Goal: Task Accomplishment & Management: Use online tool/utility

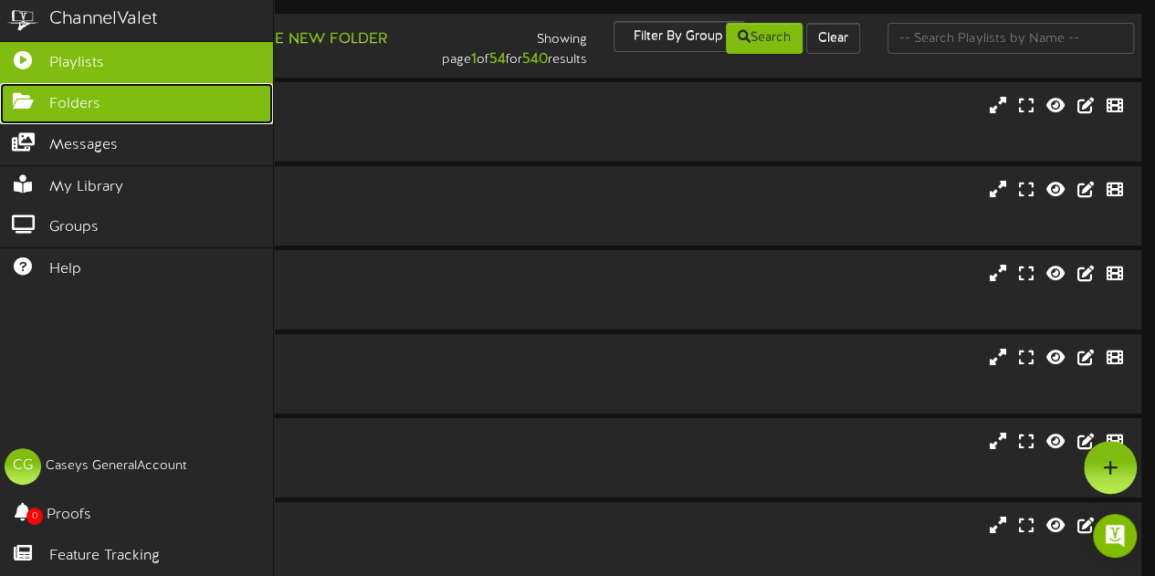
click at [51, 94] on span "Folders" at bounding box center [74, 104] width 51 height 21
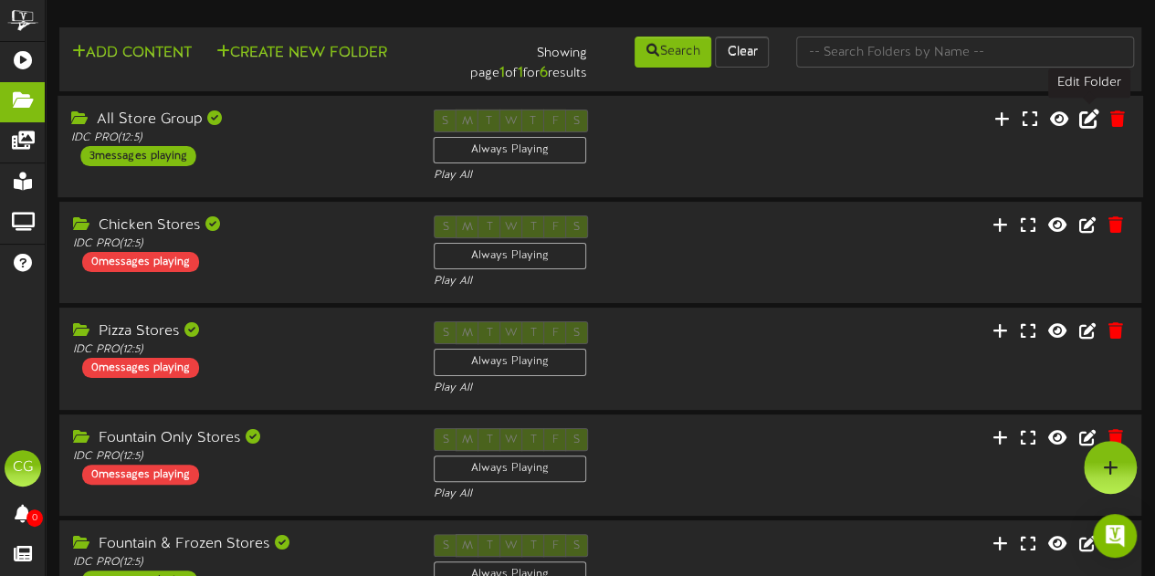
click at [1088, 114] on icon at bounding box center [1089, 118] width 20 height 20
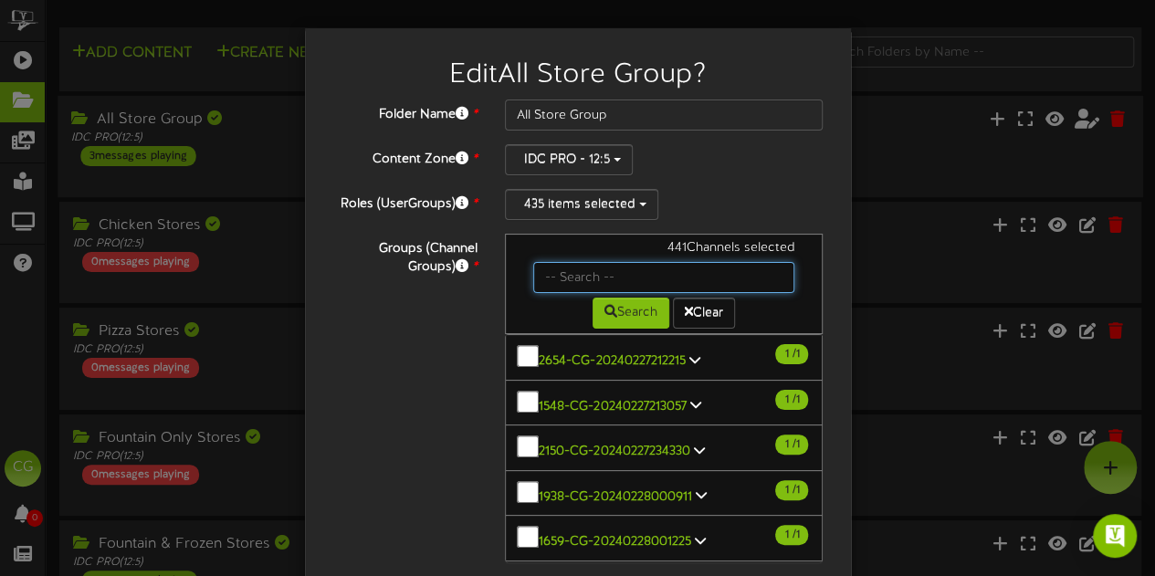
click at [666, 271] on input "text" at bounding box center [664, 277] width 262 height 31
type input "52"
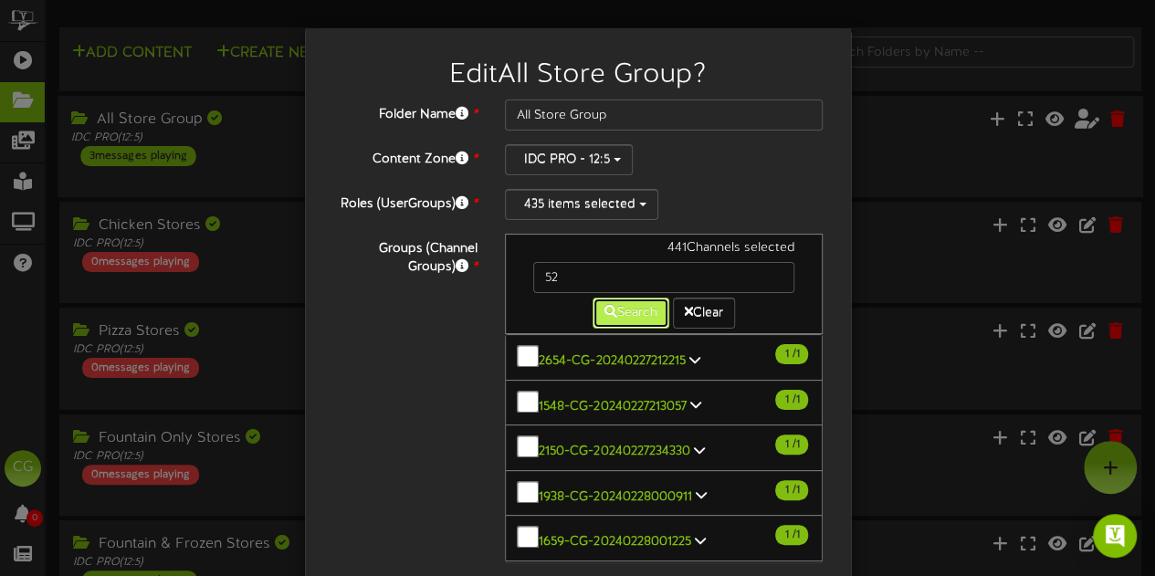
click at [604, 308] on icon at bounding box center [610, 311] width 13 height 13
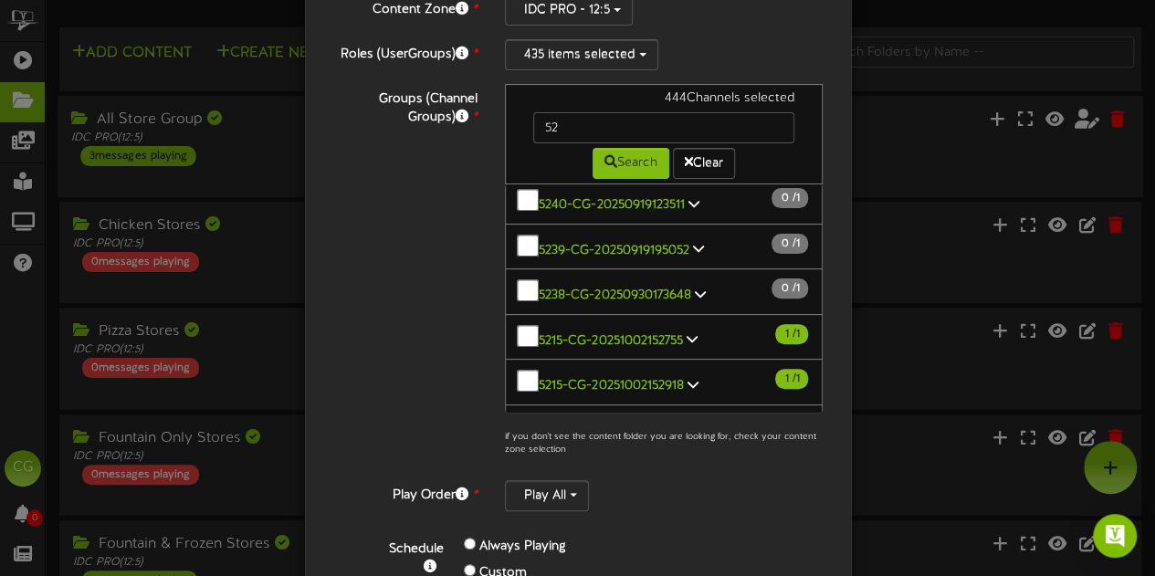
scroll to position [297, 0]
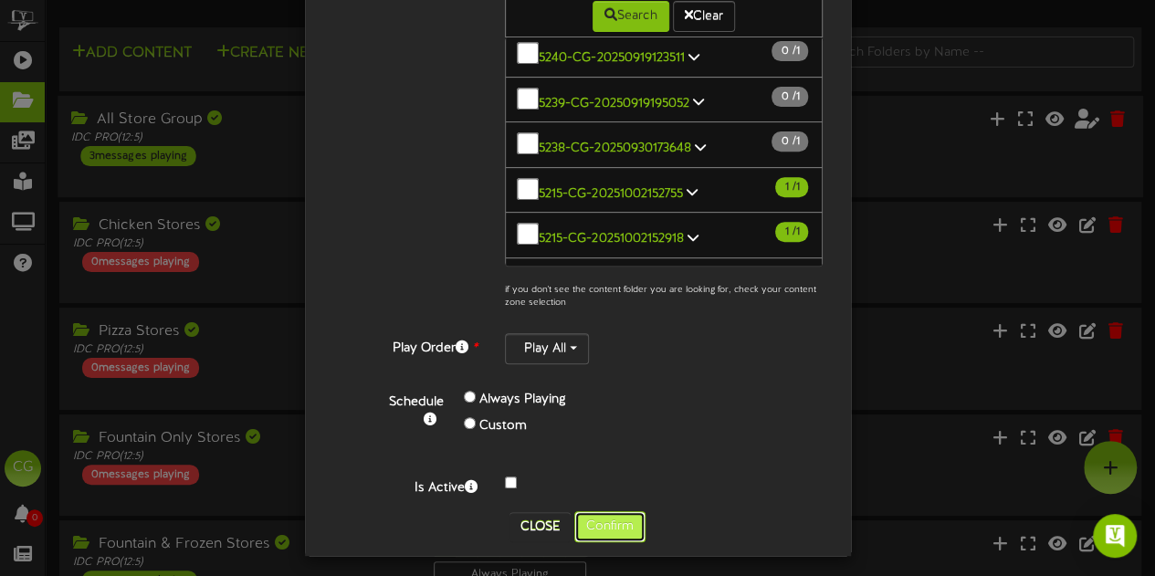
click at [610, 517] on button "Confirm" at bounding box center [609, 526] width 71 height 31
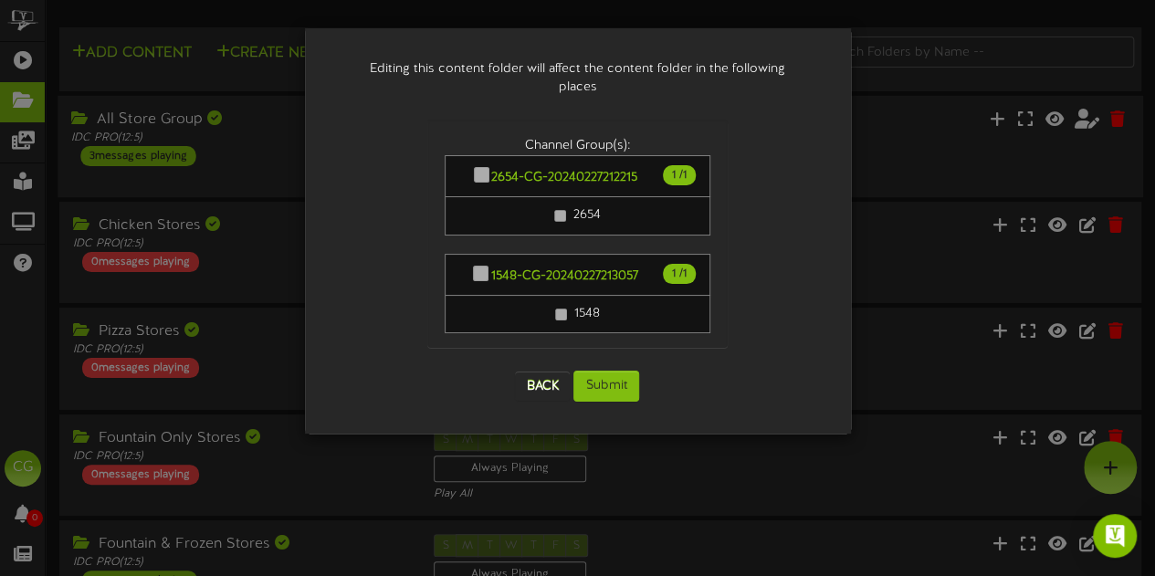
scroll to position [0, 0]
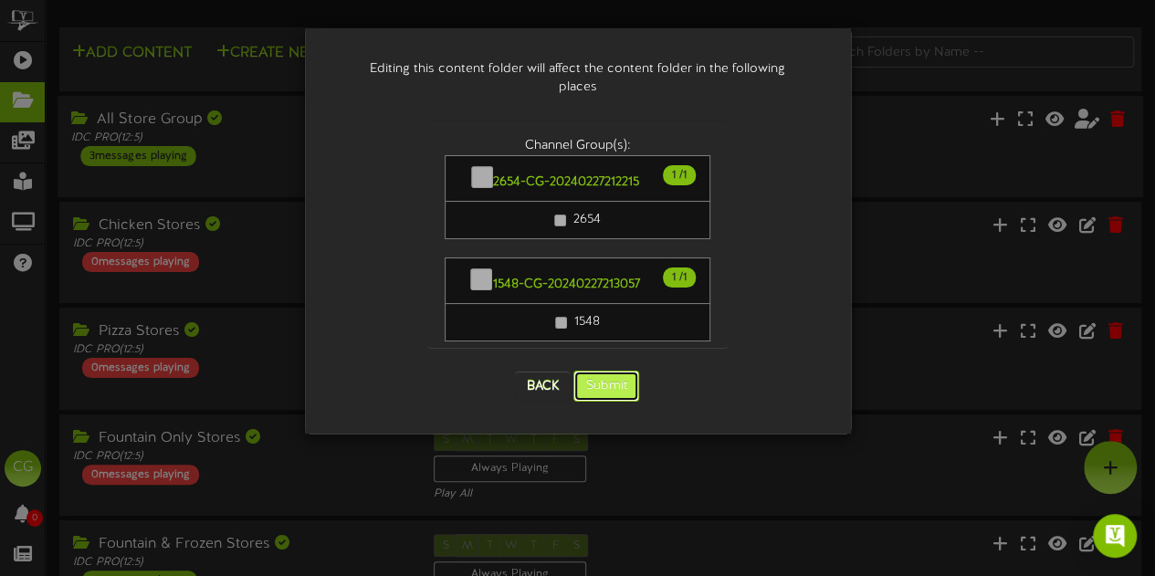
click at [601, 371] on button "Submit" at bounding box center [606, 386] width 66 height 31
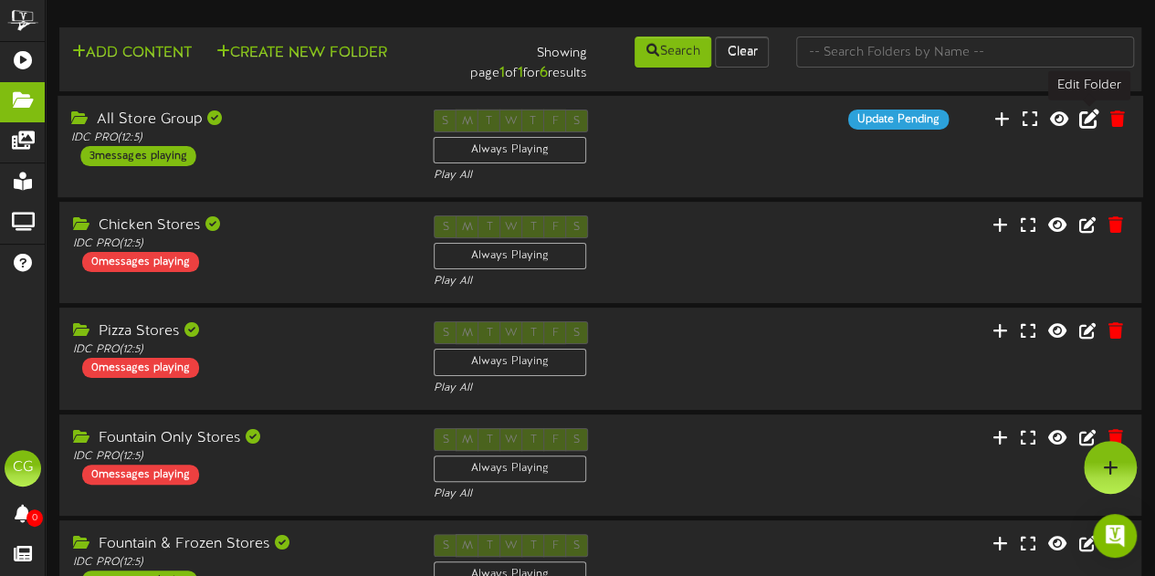
click at [1088, 111] on icon at bounding box center [1089, 118] width 20 height 20
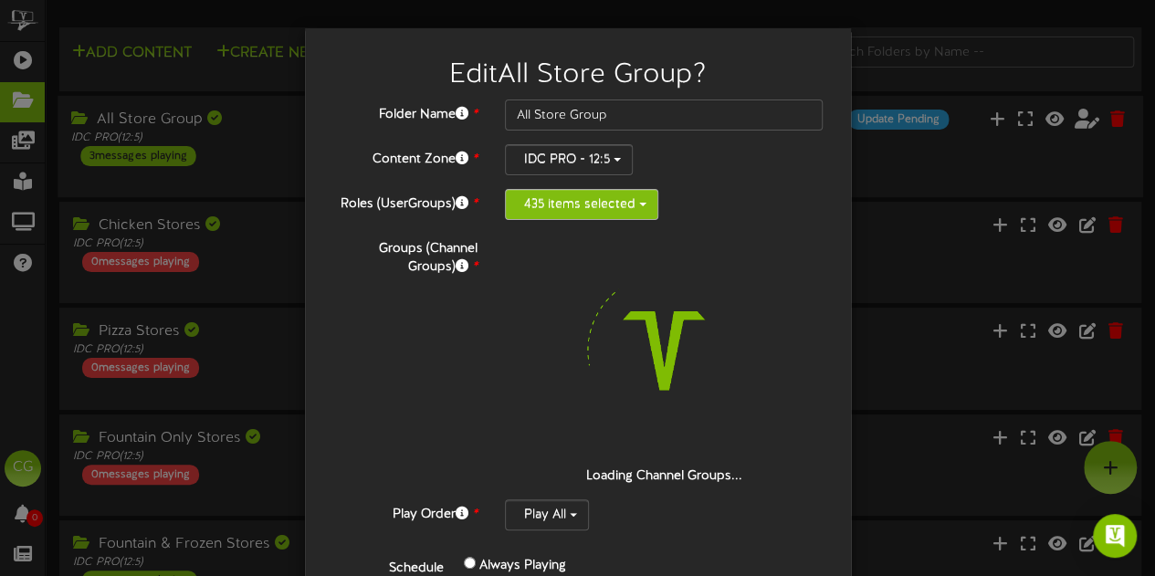
click at [623, 193] on button "435 items selected" at bounding box center [581, 204] width 153 height 31
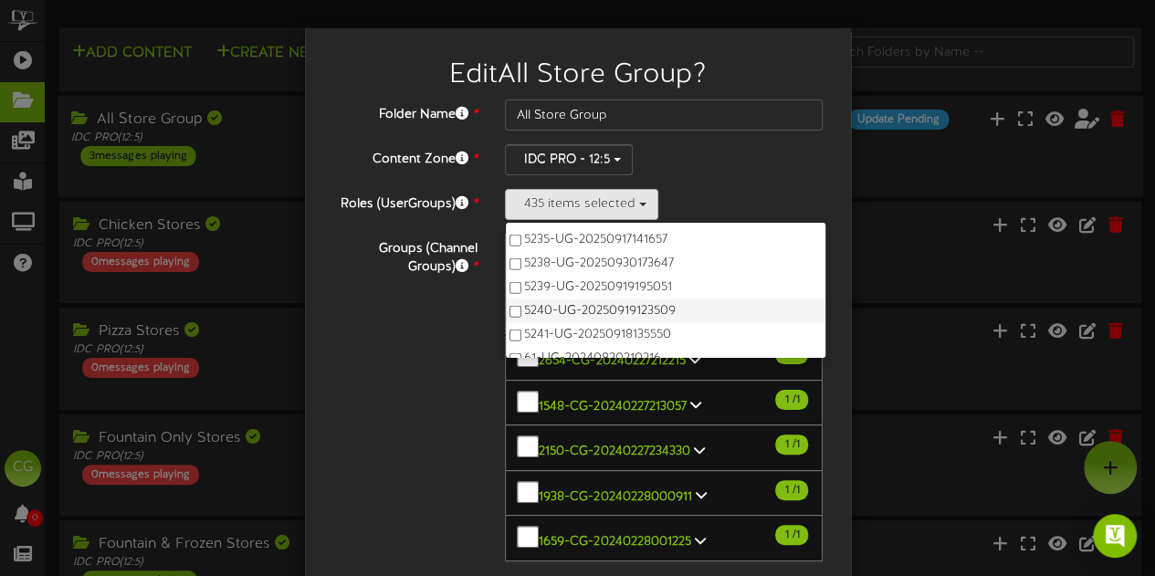
scroll to position [12518, 0]
click at [506, 275] on label "5221-UG-20251002153939" at bounding box center [666, 284] width 320 height 24
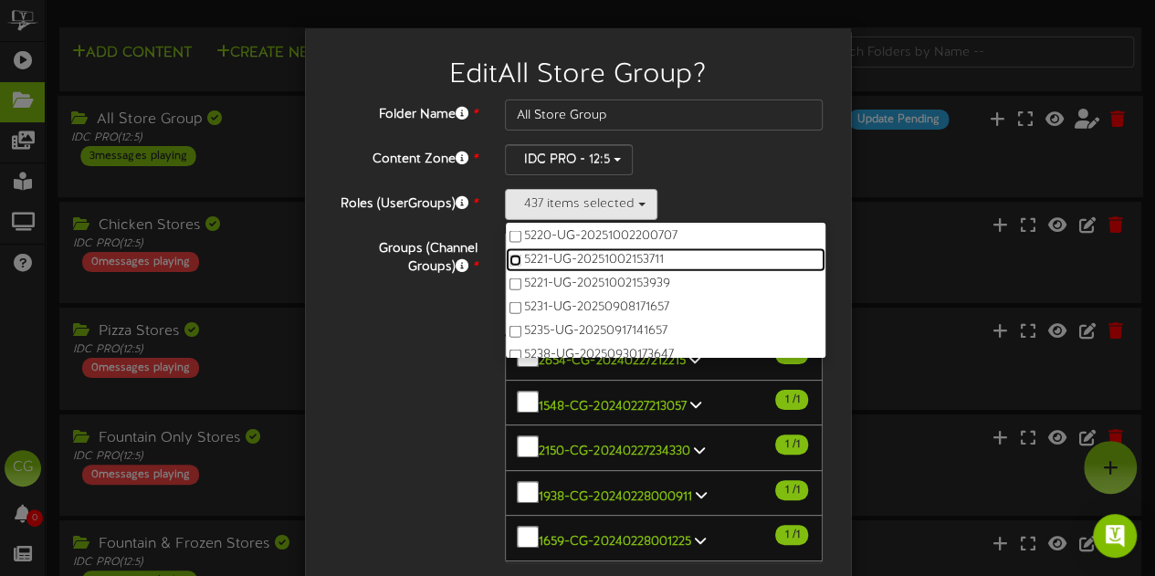
scroll to position [12427, 0]
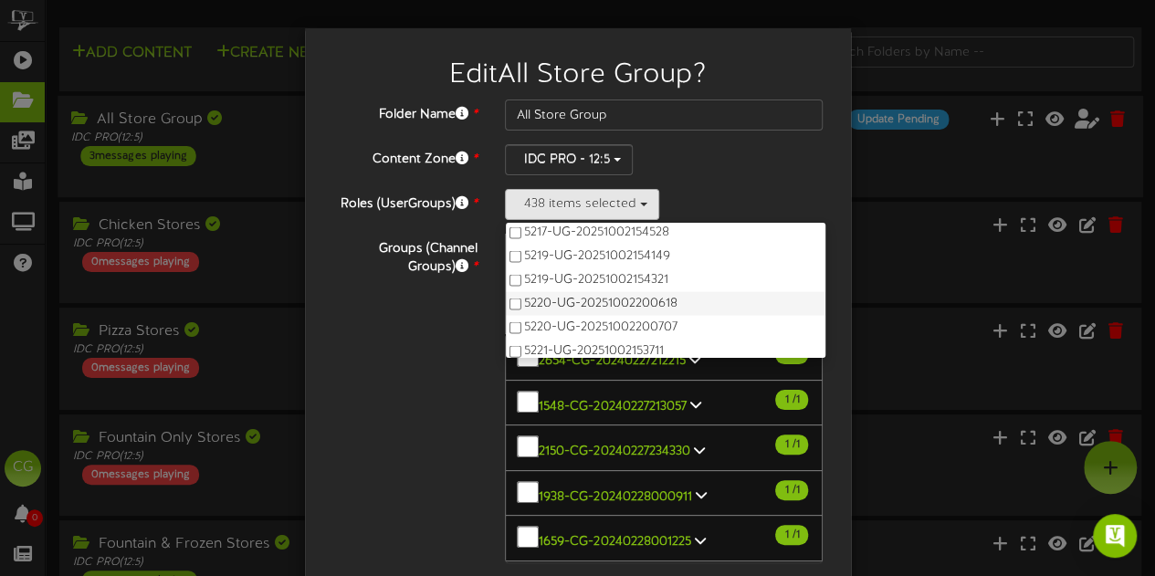
click at [512, 295] on label "5220-UG-20251002200618" at bounding box center [666, 304] width 320 height 24
click at [506, 268] on label "5219-UG-20251002154321" at bounding box center [666, 280] width 320 height 24
click at [506, 245] on label "5219-UG-20251002154149" at bounding box center [666, 257] width 320 height 24
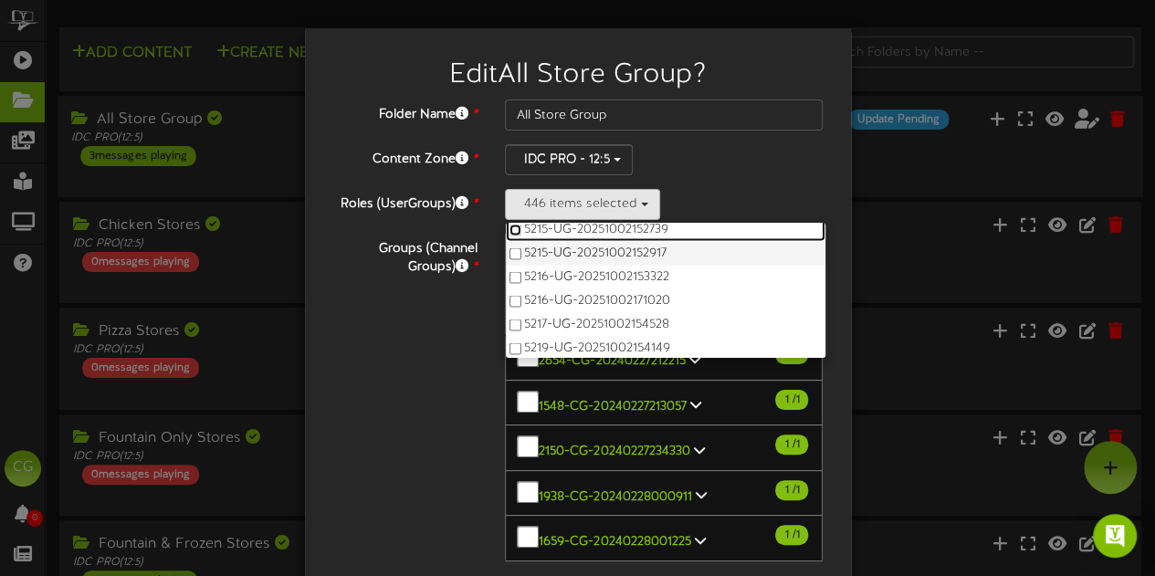
scroll to position [12245, 0]
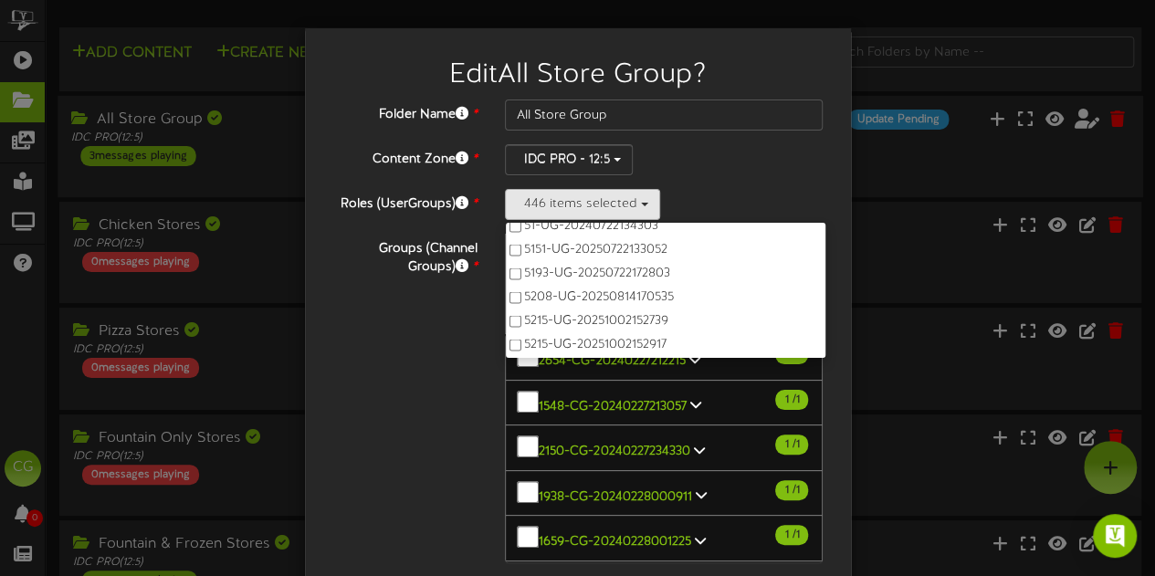
click at [420, 385] on div "Groups (Channel Groups) * 444 Channels selected Search Clear 1 1" at bounding box center [578, 425] width 519 height 383
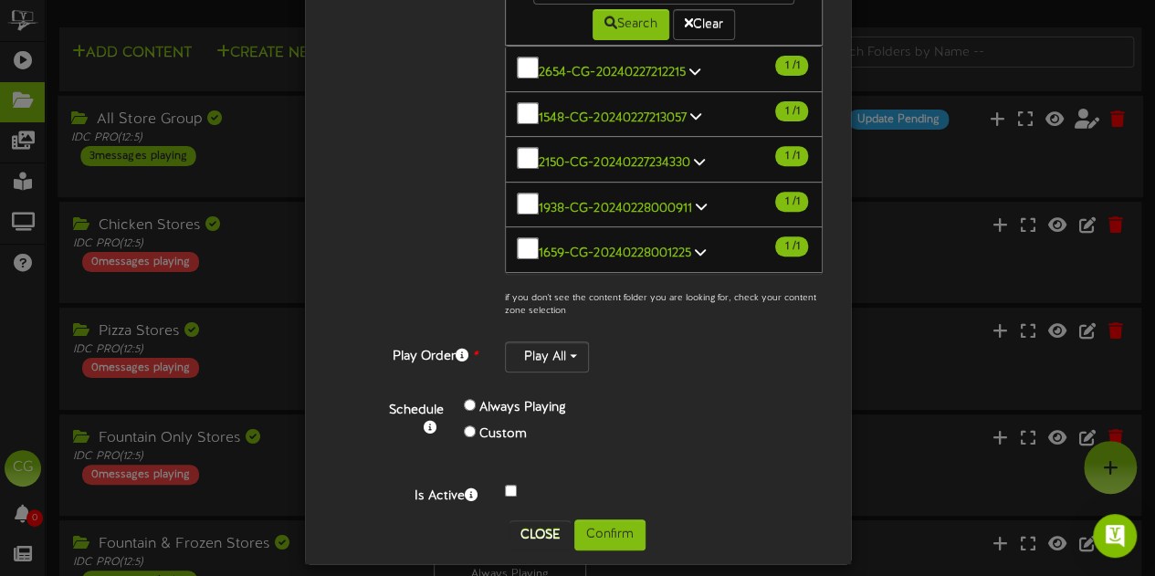
scroll to position [297, 0]
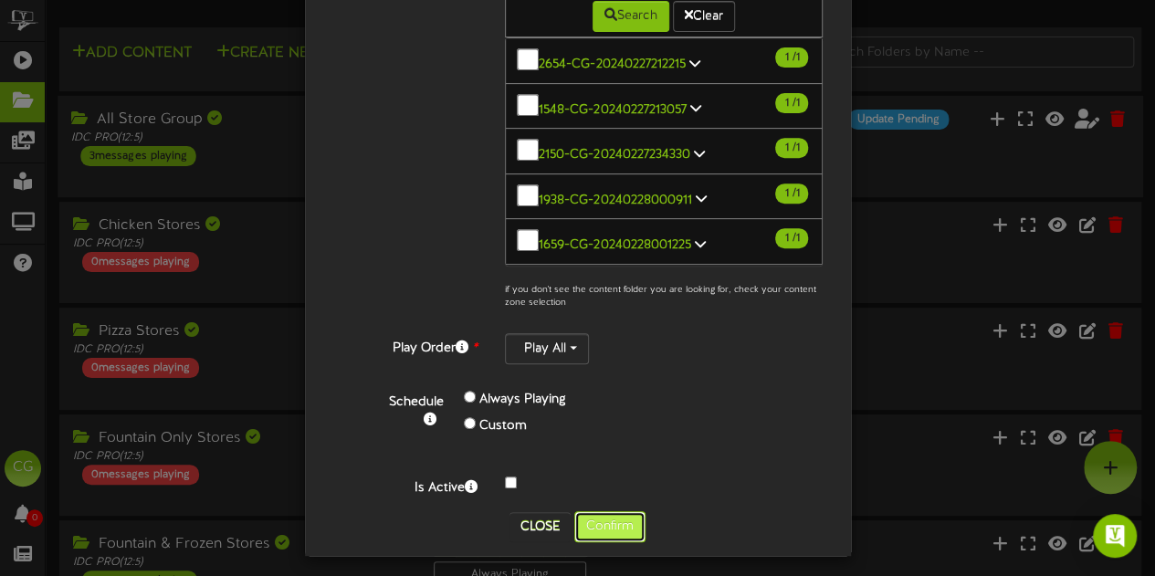
click at [607, 521] on button "Confirm" at bounding box center [609, 526] width 71 height 31
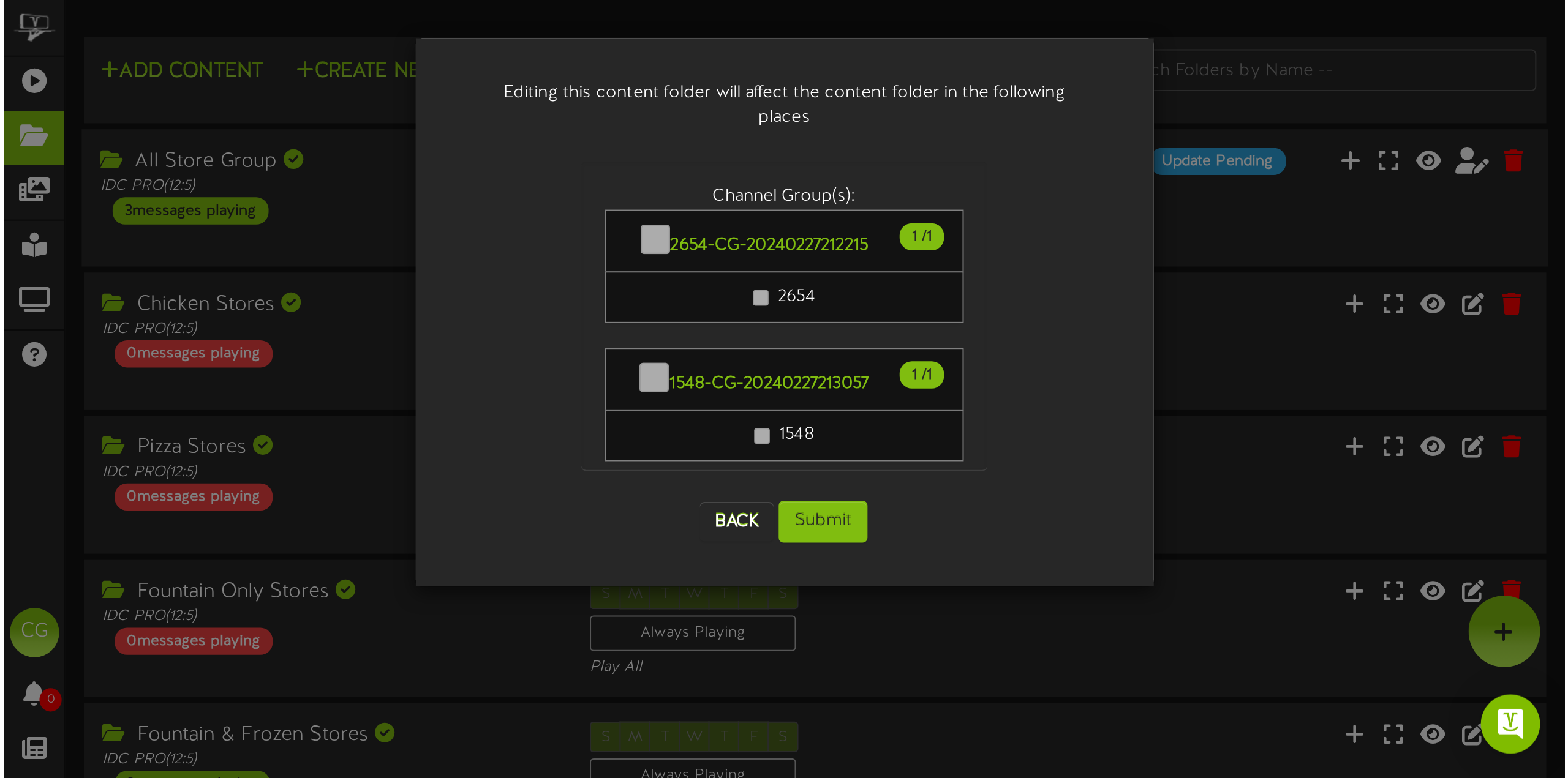
scroll to position [0, 0]
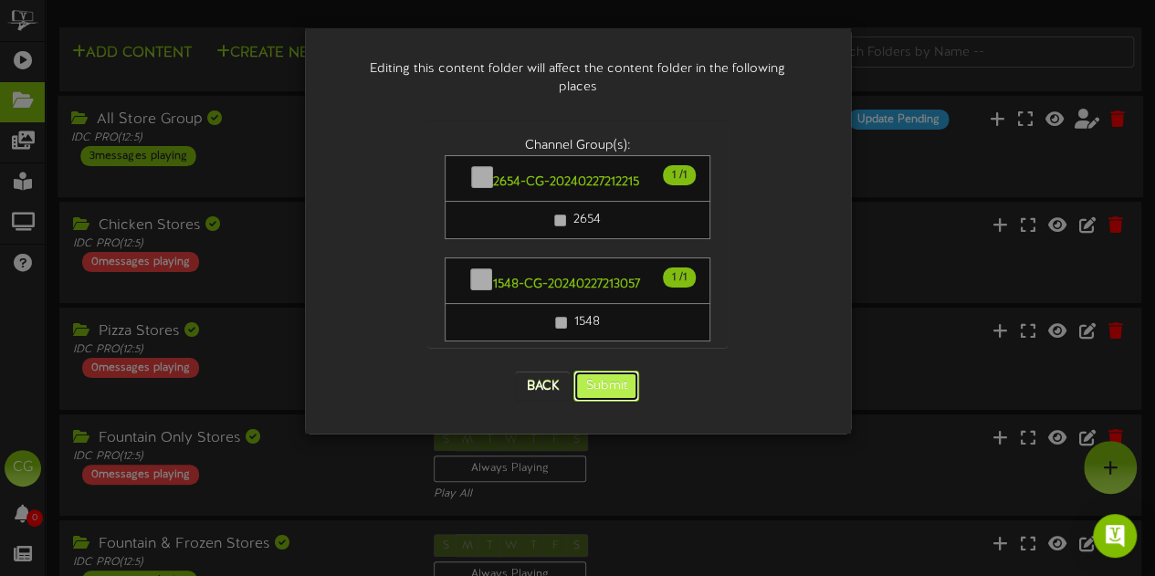
click at [626, 371] on button "Submit" at bounding box center [606, 386] width 66 height 31
